Goal: Check status

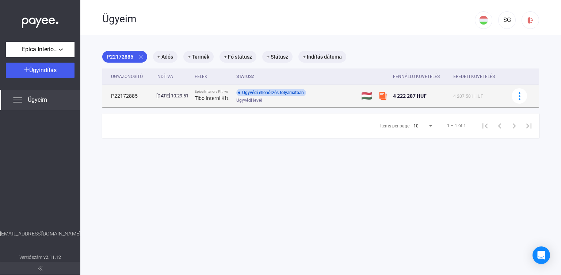
click at [290, 103] on div "Ügyvédi levél" at bounding box center [295, 100] width 117 height 5
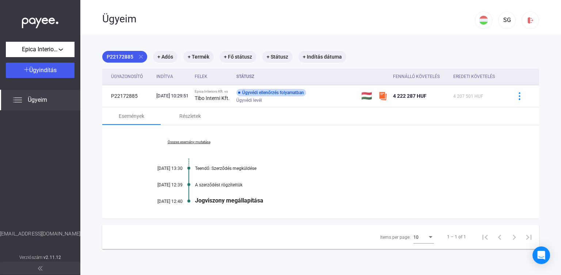
scroll to position [35, 0]
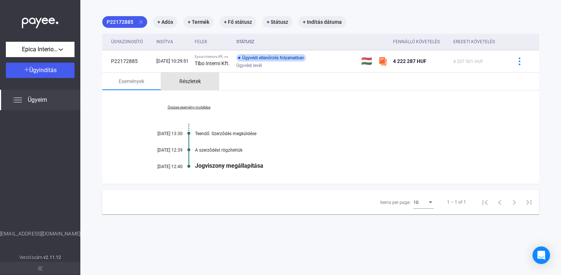
click at [195, 86] on div "Részletek" at bounding box center [190, 81] width 22 height 9
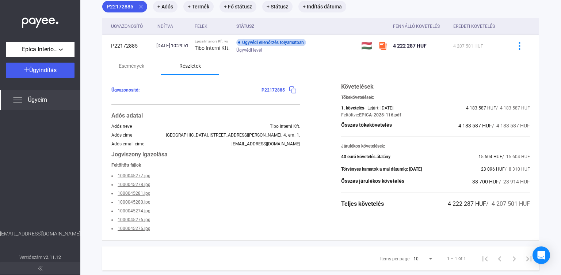
scroll to position [31, 0]
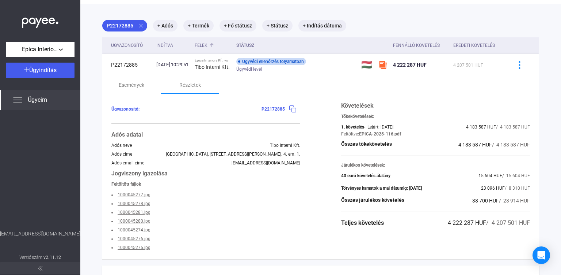
click at [208, 42] on div "Felek" at bounding box center [201, 45] width 13 height 9
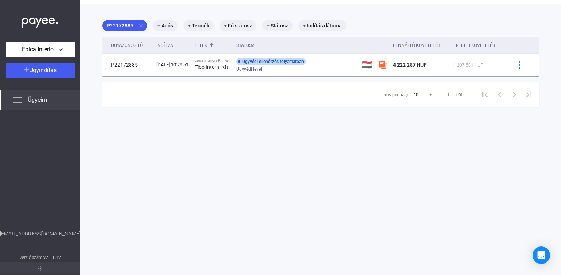
click at [208, 43] on div "Felek" at bounding box center [201, 45] width 13 height 9
click at [121, 43] on div "Ügyazonosító" at bounding box center [127, 45] width 32 height 9
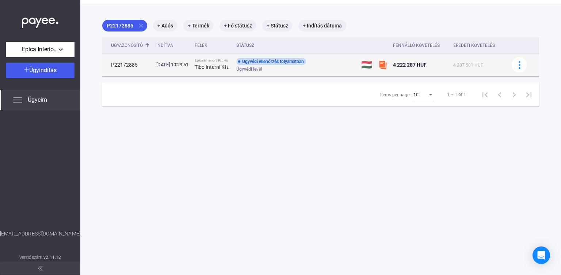
click at [203, 76] on td "Epica Interiors Kft. vs Tibo Interni Kft." at bounding box center [213, 65] width 42 height 22
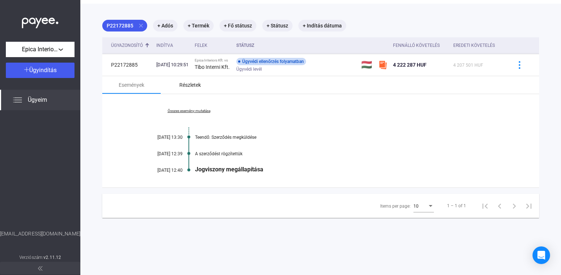
click at [192, 89] on div "Részletek" at bounding box center [190, 84] width 22 height 9
